Goal: Browse casually: Explore the website without a specific task or goal

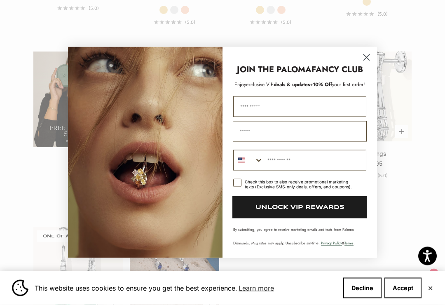
scroll to position [1265, 0]
click at [373, 64] on circle "Close dialog" at bounding box center [366, 58] width 14 height 14
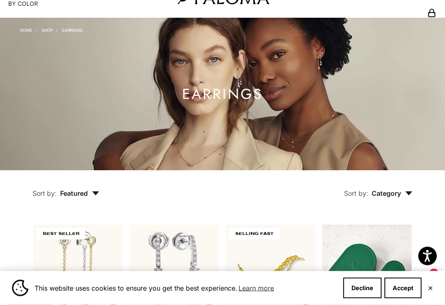
scroll to position [3, 0]
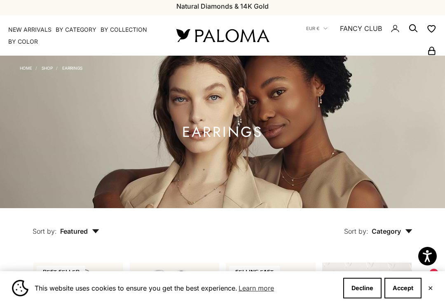
click at [12, 60] on img at bounding box center [222, 132] width 445 height 152
click at [29, 67] on link "Home" at bounding box center [26, 67] width 12 height 5
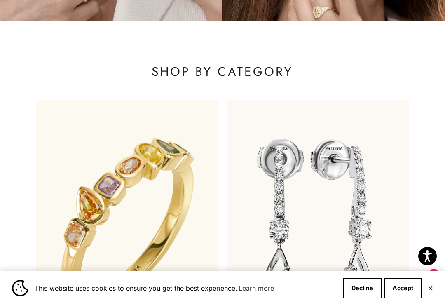
scroll to position [288, 0]
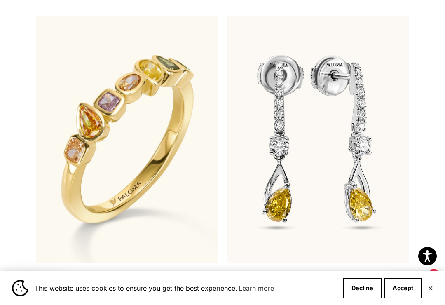
click at [361, 298] on button "Decline" at bounding box center [362, 287] width 38 height 21
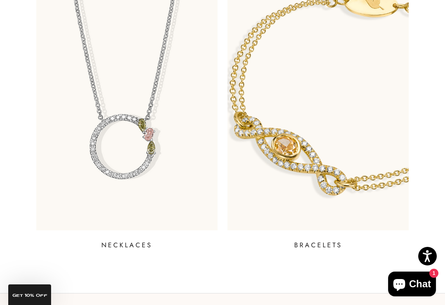
scroll to position [412, 0]
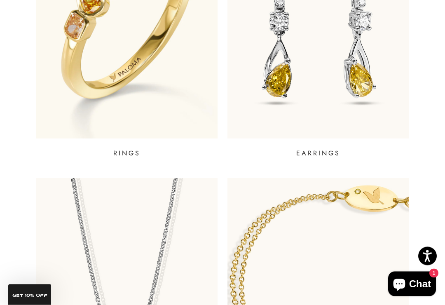
click at [110, 139] on img at bounding box center [126, 15] width 181 height 247
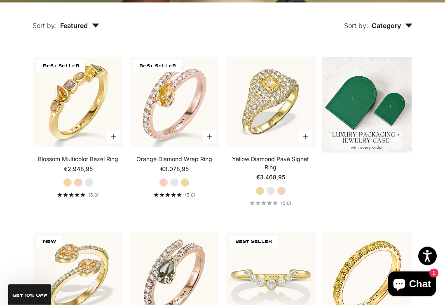
scroll to position [208, 0]
